Goal: Transaction & Acquisition: Purchase product/service

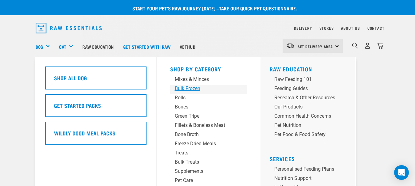
click at [196, 90] on div "Bulk Frozen" at bounding box center [203, 88] width 57 height 7
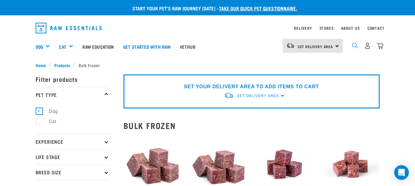
click at [353, 43] on img "dropdown navigation" at bounding box center [355, 46] width 6 height 6
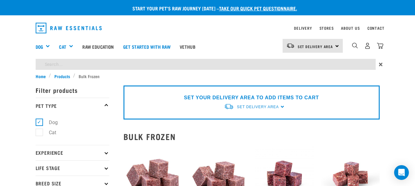
click at [87, 62] on input "search" at bounding box center [206, 64] width 340 height 11
type input "green tripe"
click at [66, 65] on input "green tripe" at bounding box center [206, 64] width 340 height 11
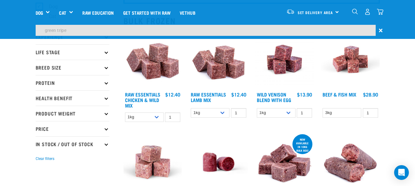
scroll to position [92, 0]
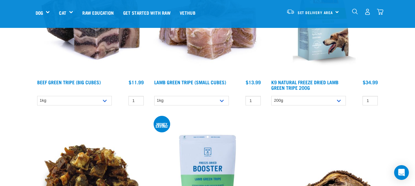
scroll to position [246, 0]
